Goal: Navigation & Orientation: Find specific page/section

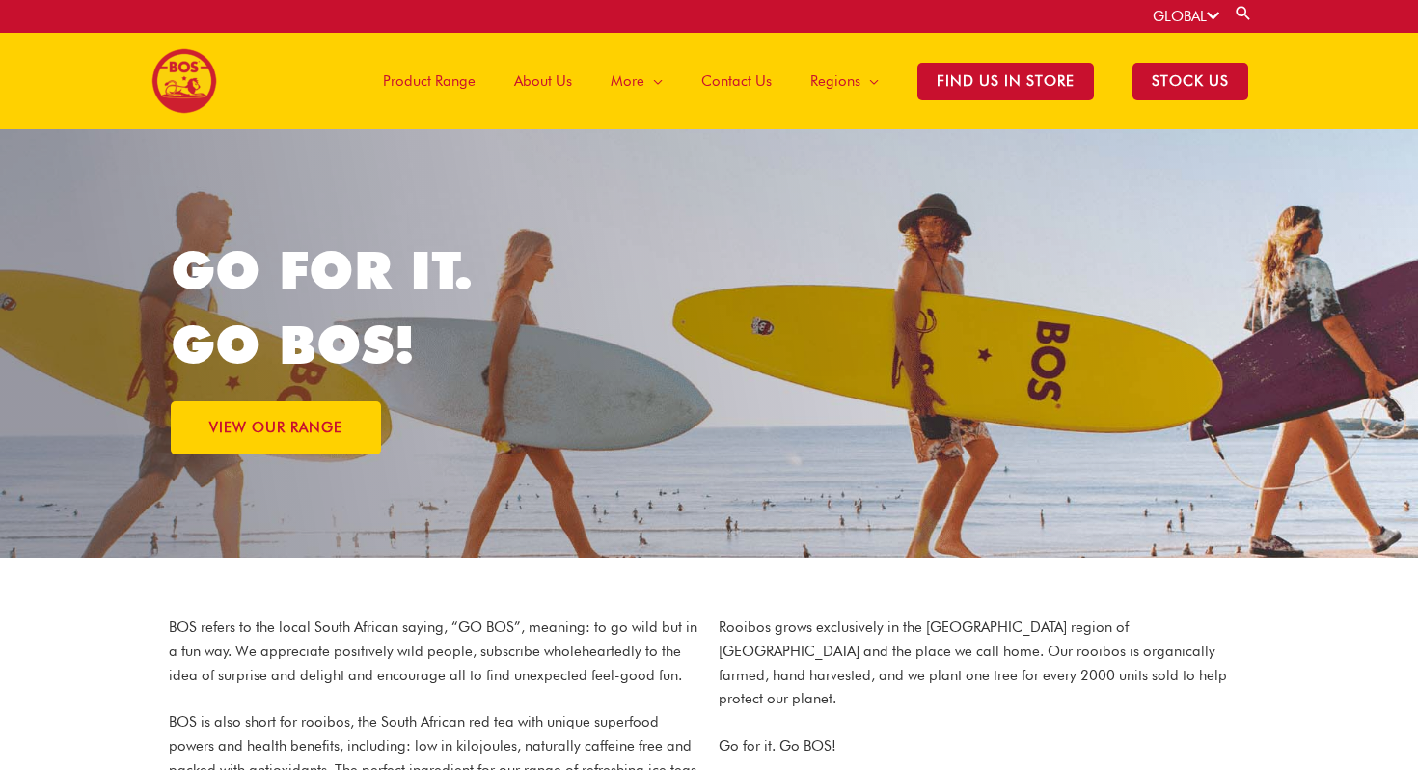
click at [462, 84] on span "Product Range" at bounding box center [429, 81] width 93 height 58
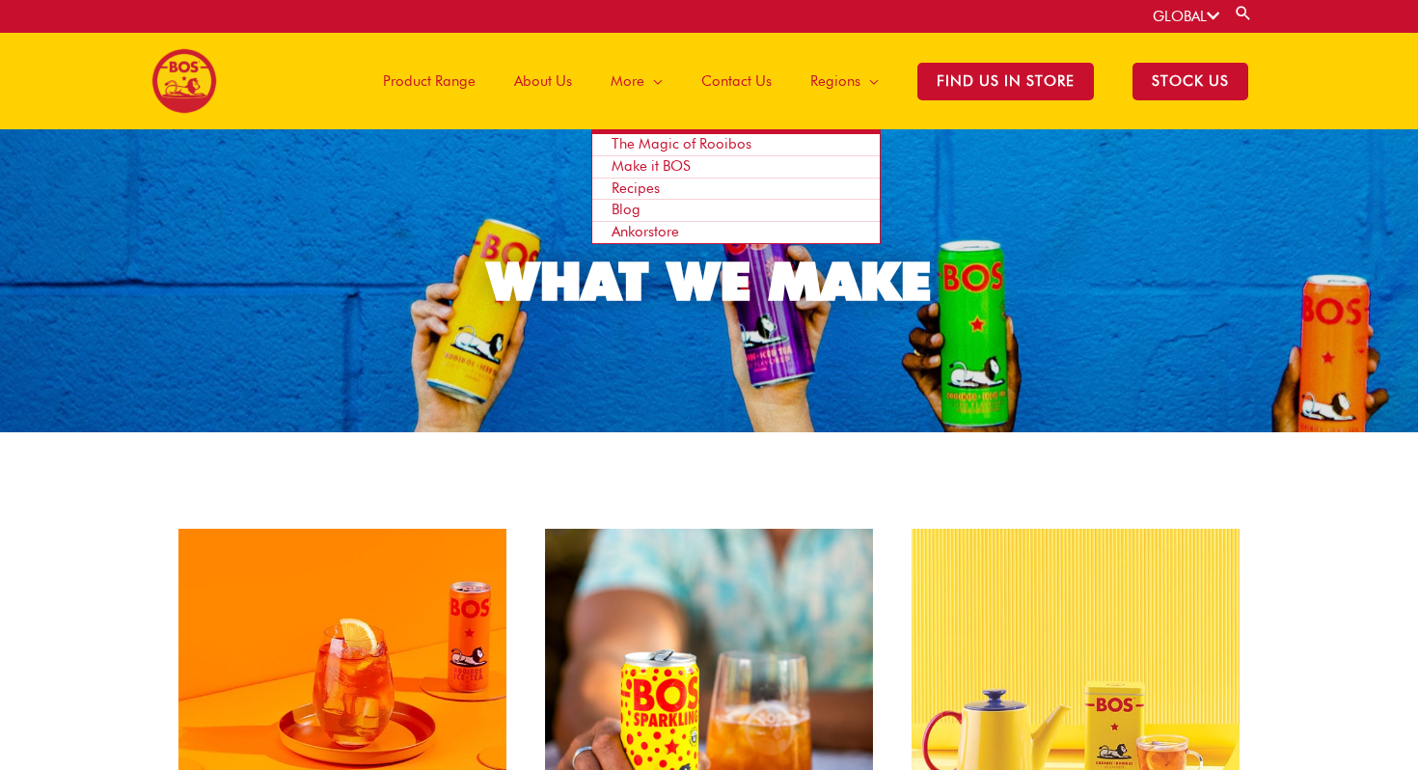
click at [644, 77] on span "More" at bounding box center [628, 81] width 34 height 58
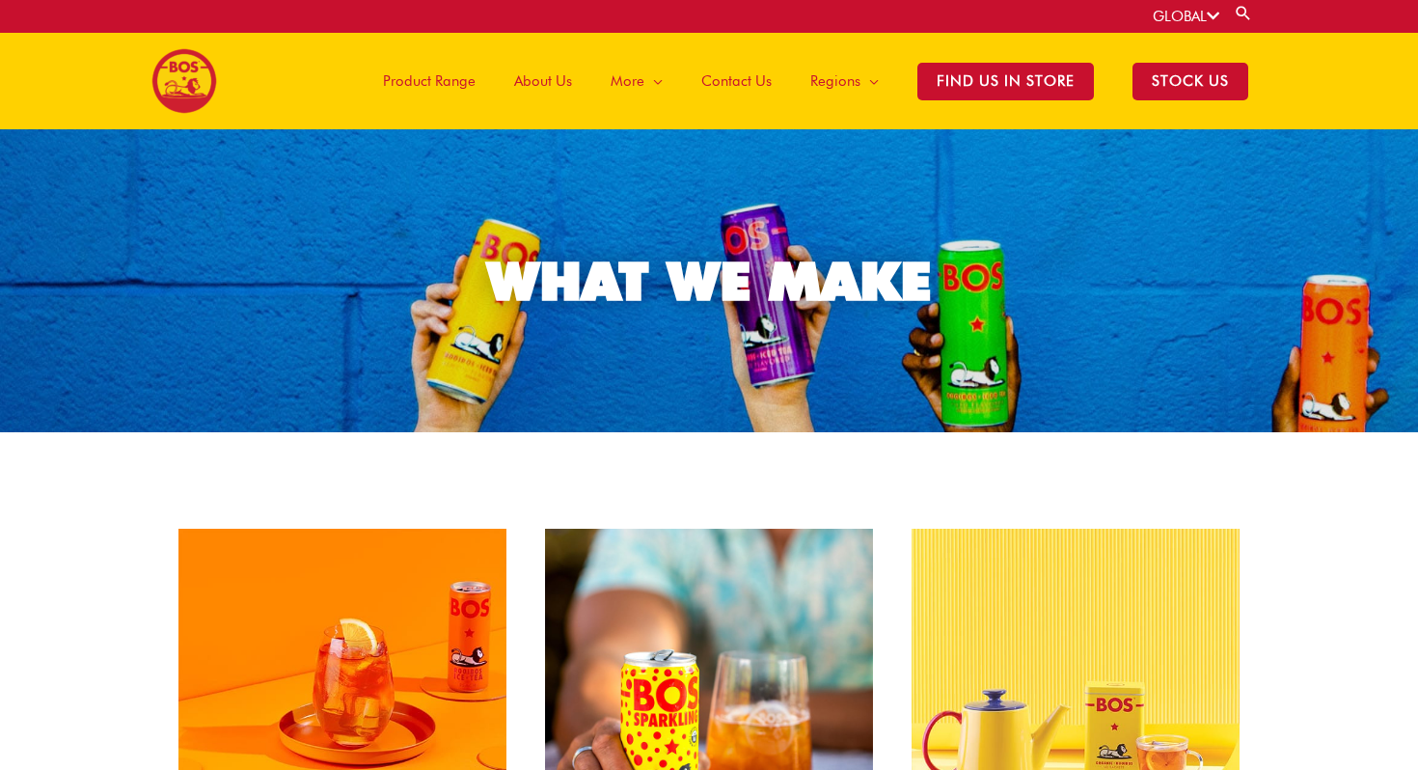
click at [443, 95] on span "Product Range" at bounding box center [429, 81] width 93 height 58
click at [1188, 82] on span "STOCK US" at bounding box center [1190, 82] width 116 height 38
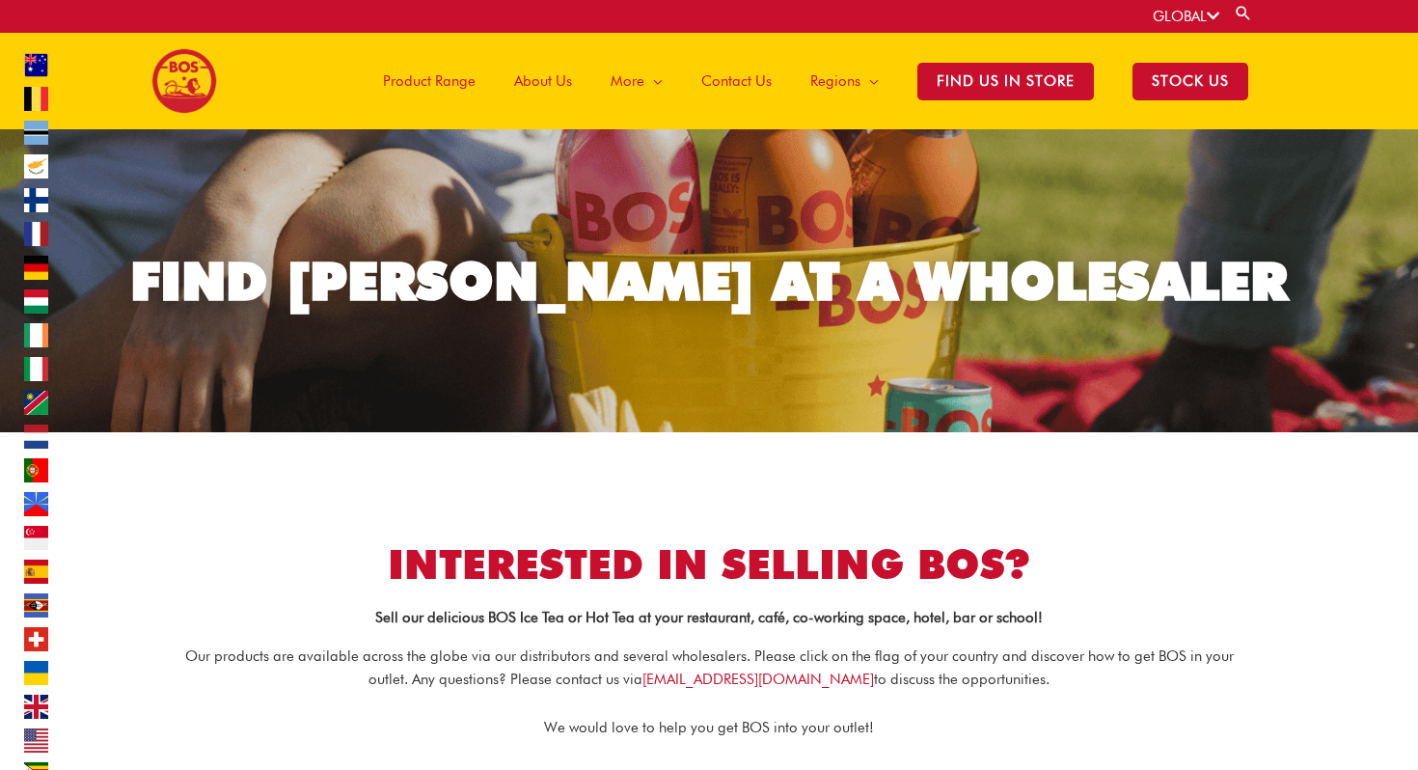
click at [422, 78] on span "Product Range" at bounding box center [429, 81] width 93 height 58
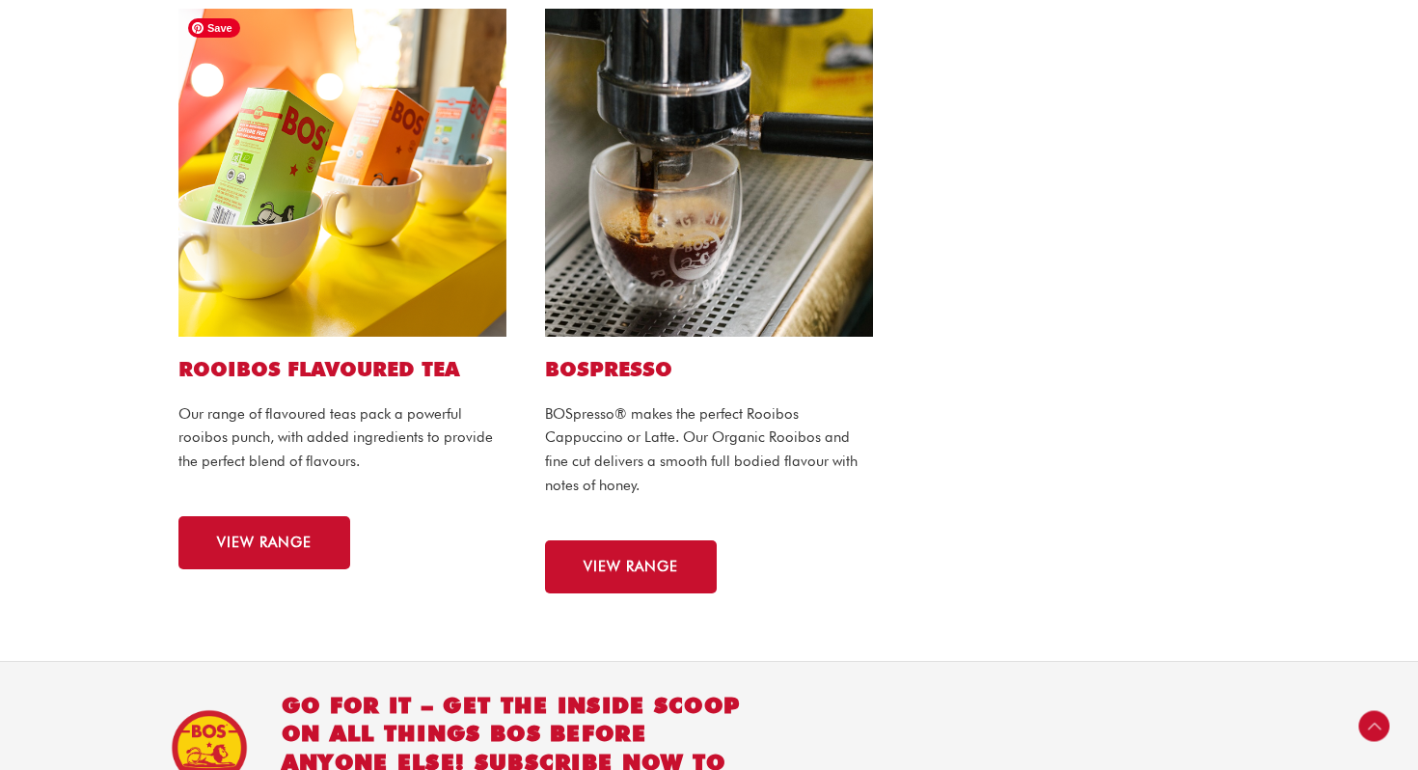
scroll to position [1260, 0]
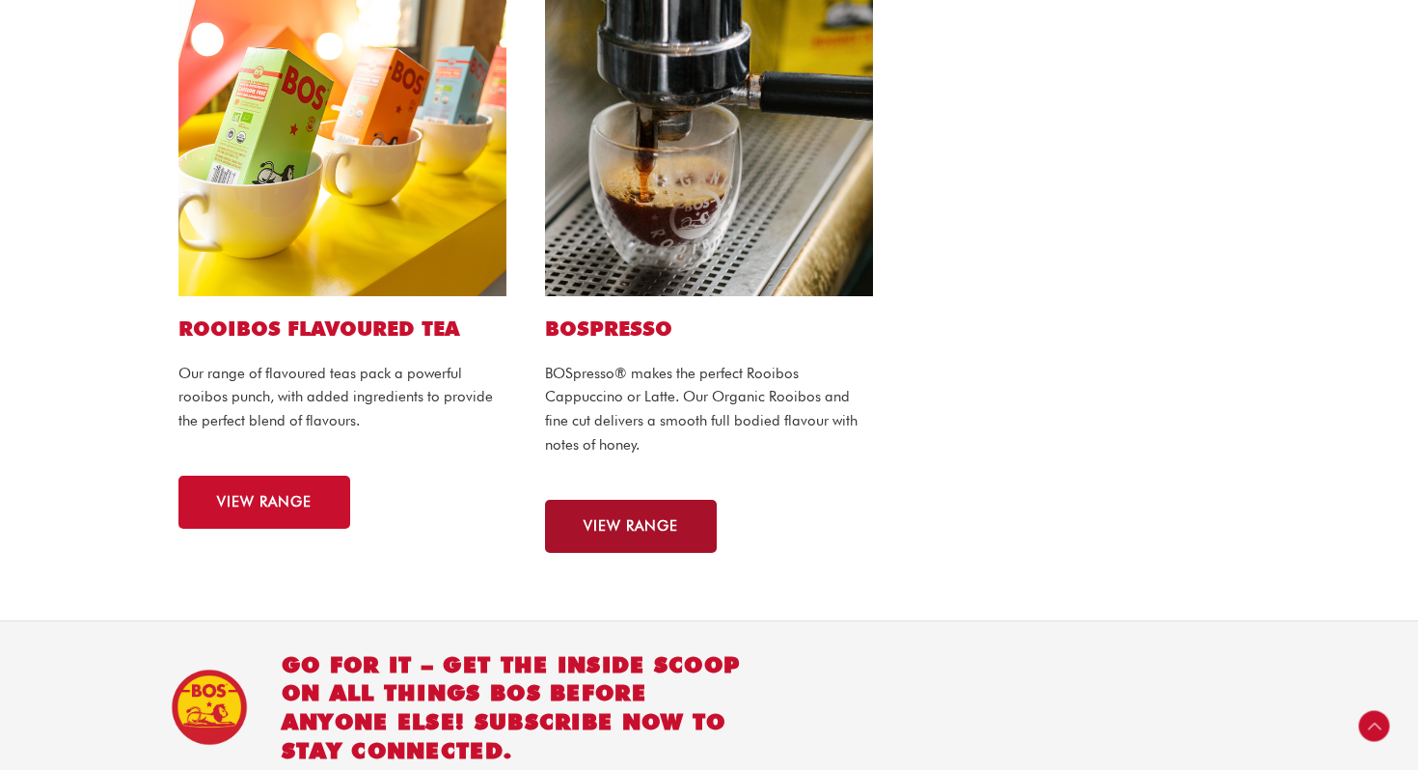
click at [635, 519] on span "VIEW RANGE" at bounding box center [631, 526] width 95 height 14
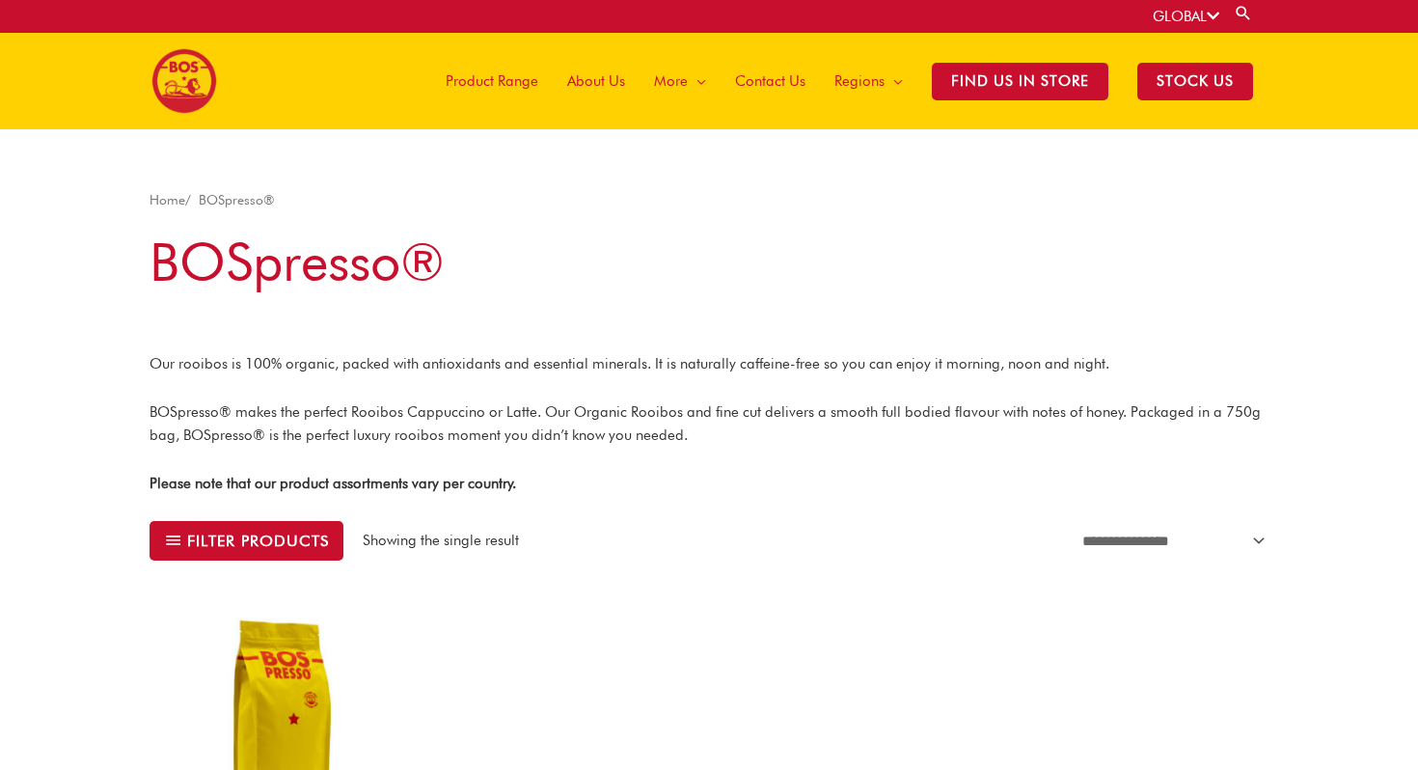
click at [174, 67] on img at bounding box center [184, 81] width 66 height 66
